Goal: Transaction & Acquisition: Purchase product/service

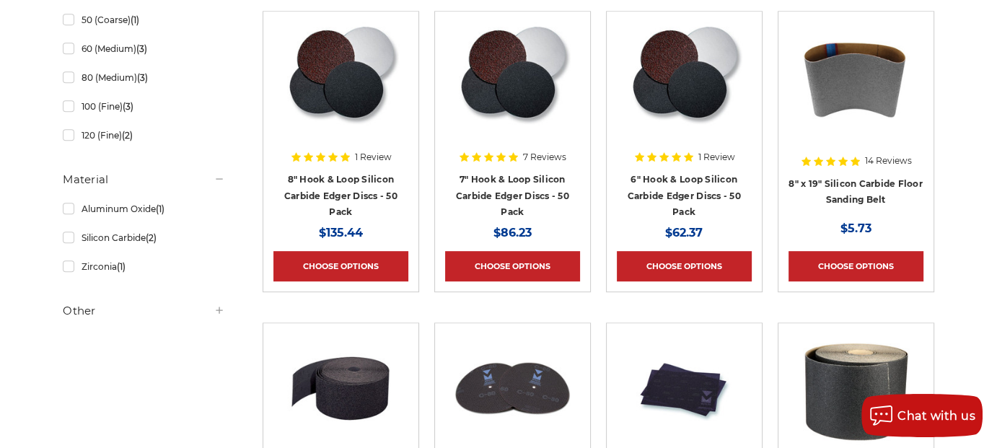
scroll to position [715, 0]
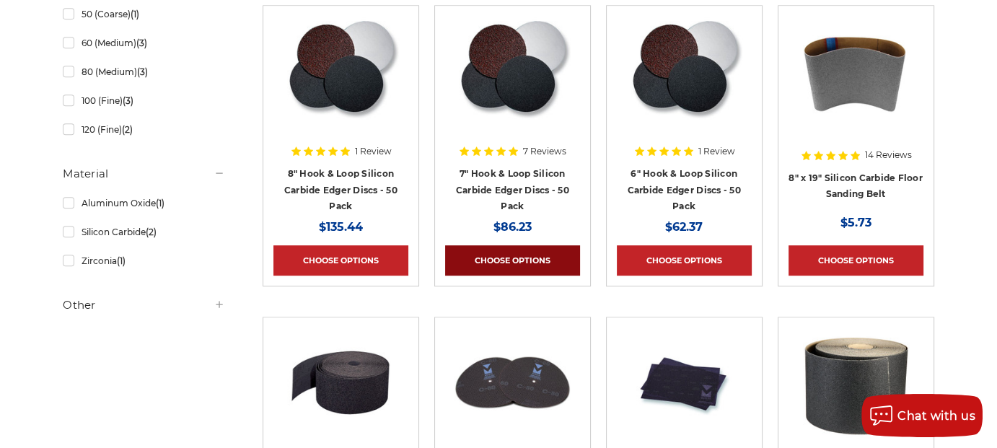
click at [535, 260] on link "Choose Options" at bounding box center [512, 260] width 135 height 30
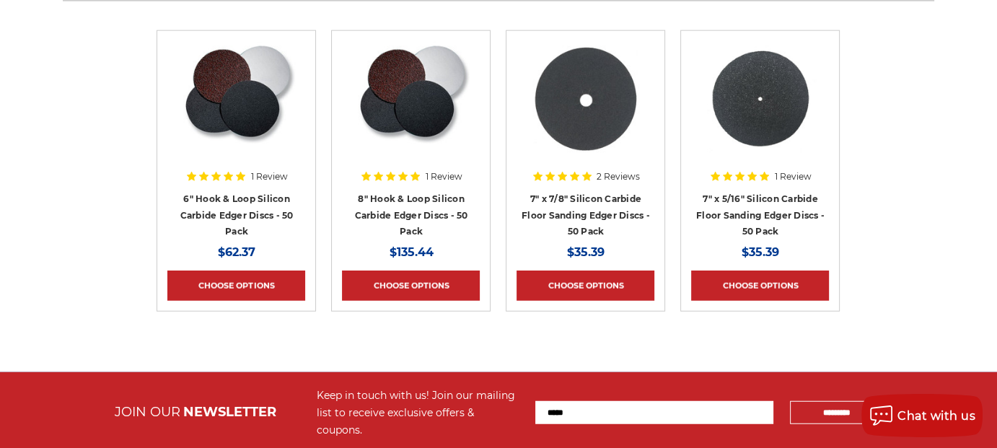
scroll to position [3650, 0]
click at [219, 274] on link "Choose Options" at bounding box center [236, 286] width 138 height 30
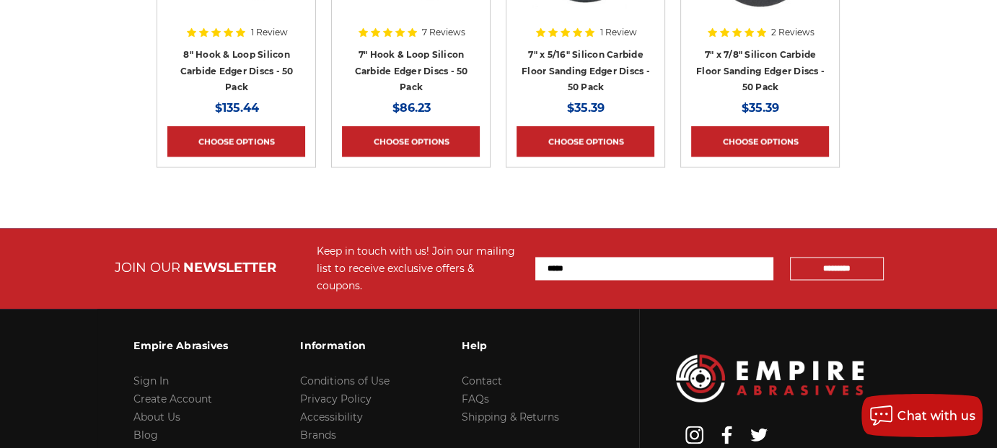
scroll to position [2384, 0]
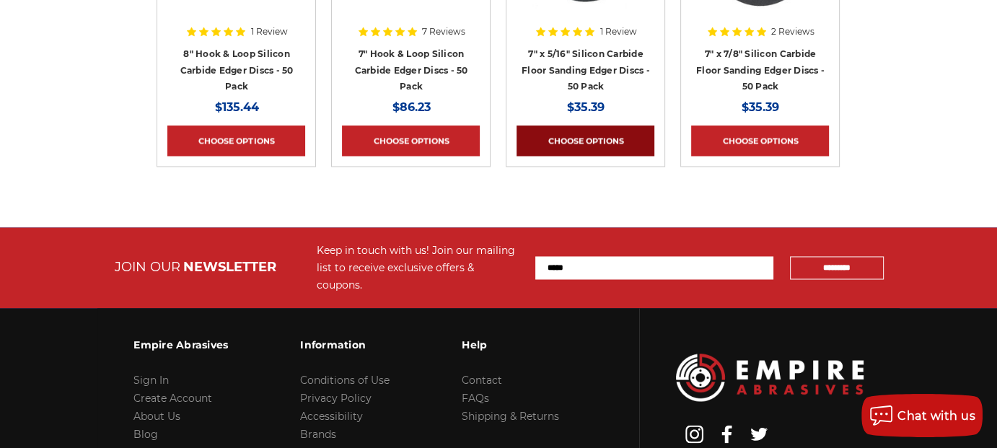
click at [607, 130] on link "Choose Options" at bounding box center [586, 141] width 138 height 30
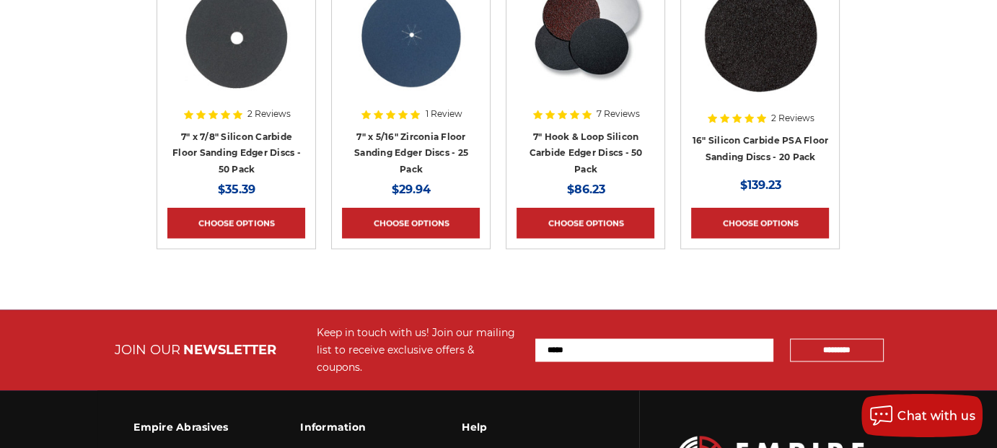
scroll to position [2309, 0]
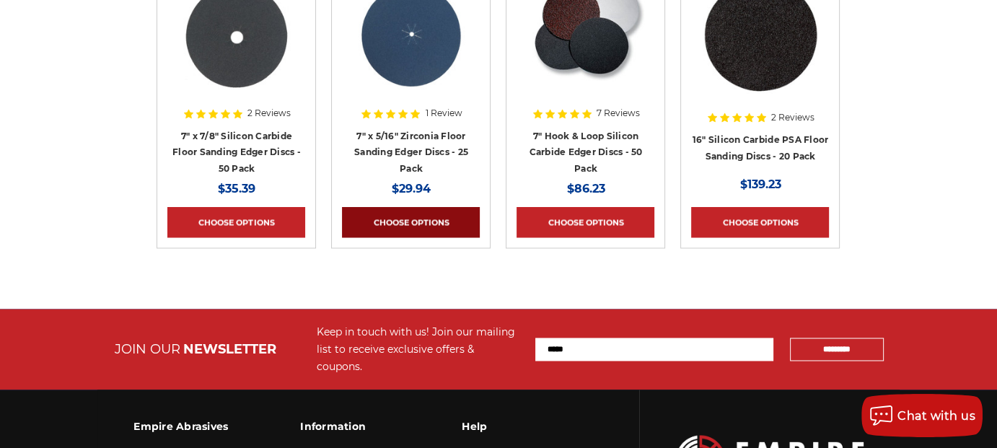
click at [444, 219] on link "Choose Options" at bounding box center [411, 222] width 138 height 30
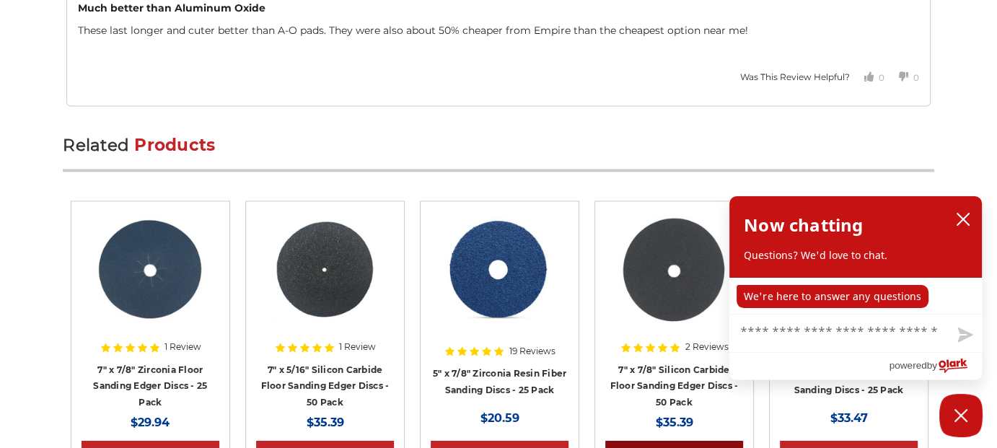
scroll to position [2099, 0]
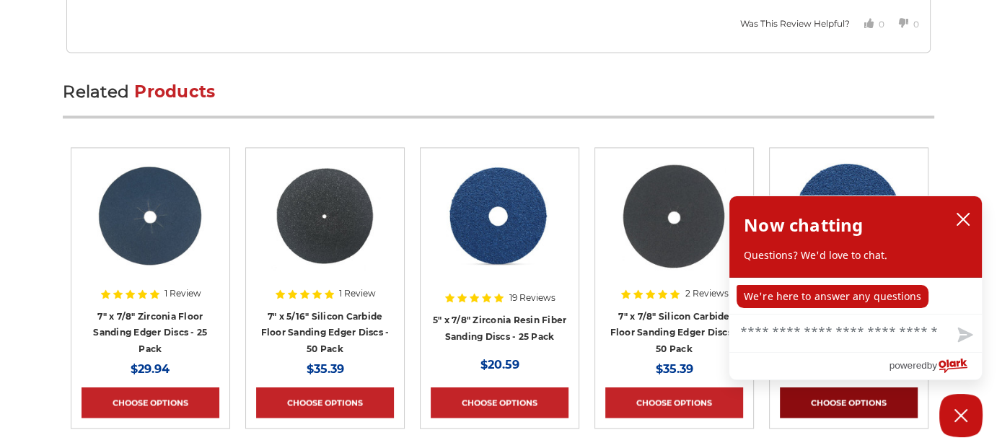
click at [828, 395] on link "Choose Options" at bounding box center [849, 403] width 138 height 30
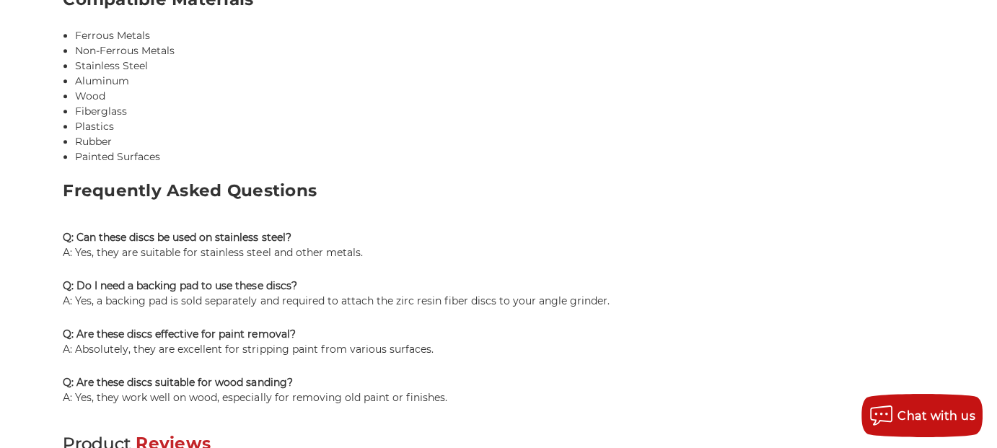
scroll to position [1728, 0]
